Goal: Browse casually

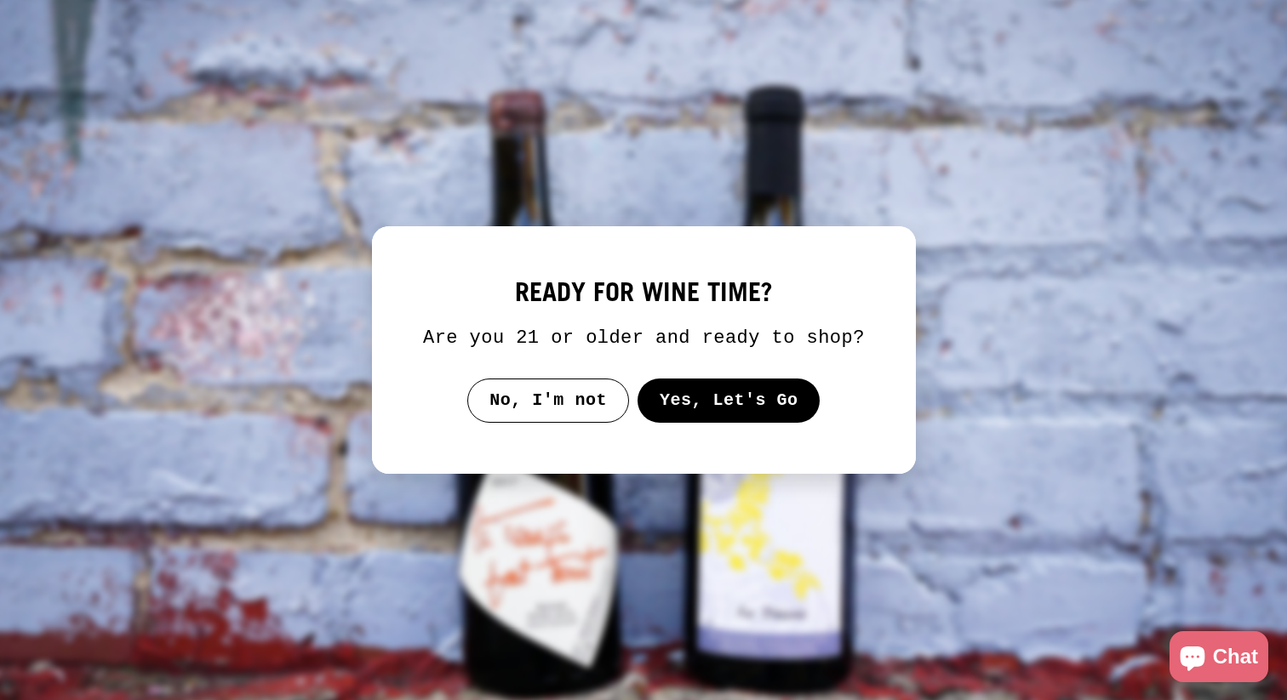
click at [728, 413] on button "Yes, Let's Go" at bounding box center [728, 401] width 183 height 44
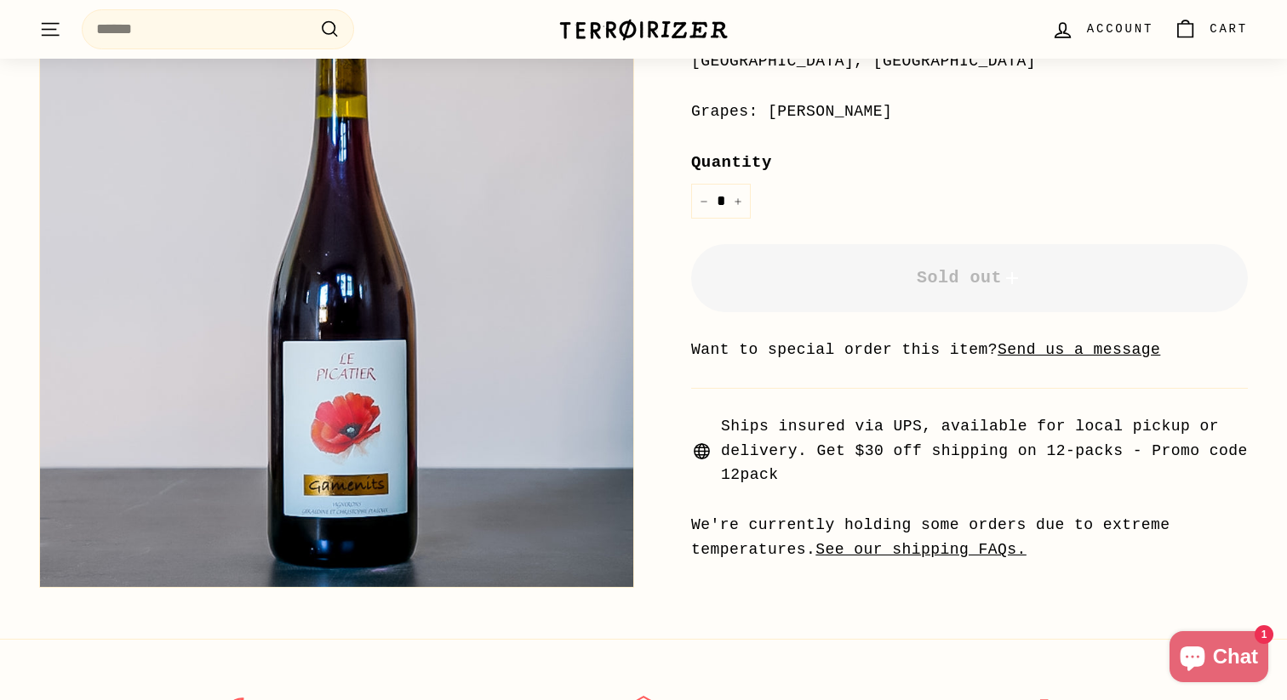
scroll to position [447, 0]
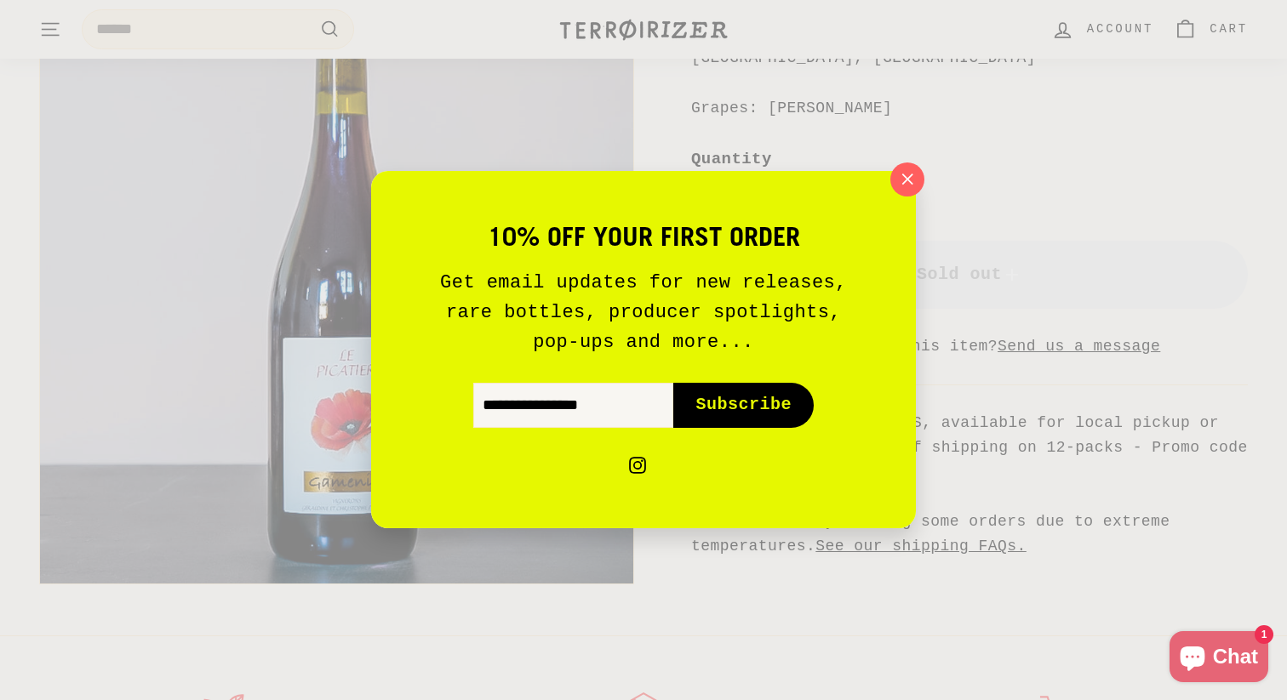
click at [907, 161] on div "10% off your first order Get email updates for new releases, rare bottles, prod…" at bounding box center [643, 350] width 1287 height 700
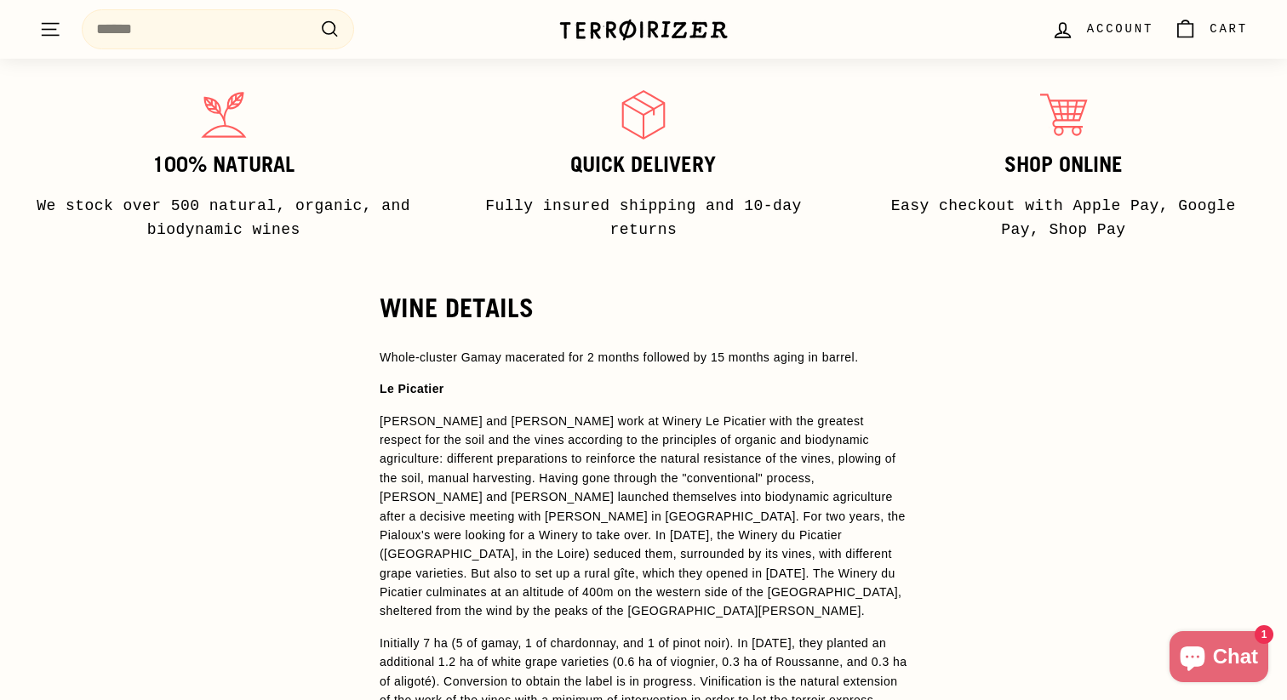
scroll to position [1037, 0]
